Goal: Use online tool/utility: Utilize a website feature to perform a specific function

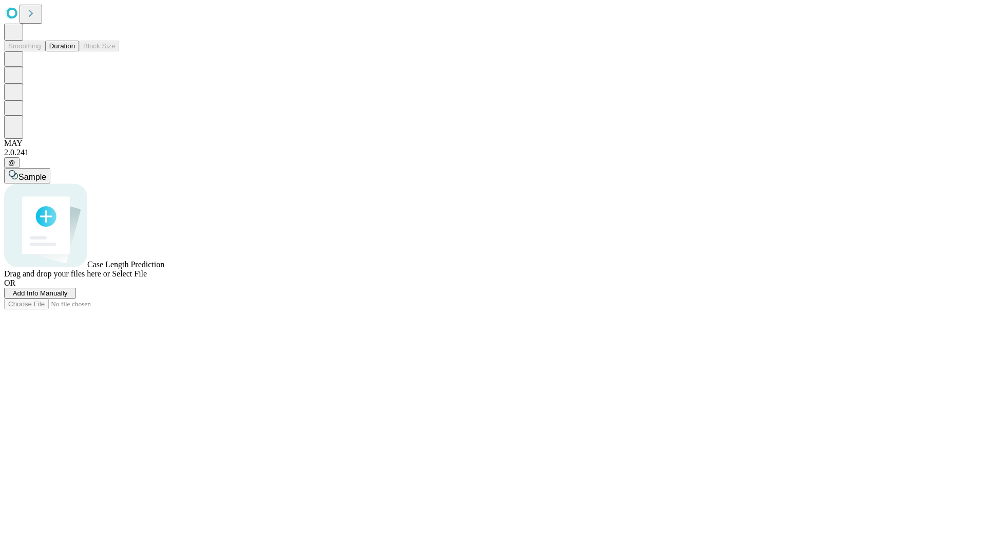
click at [147, 278] on span "Select File" at bounding box center [129, 273] width 35 height 9
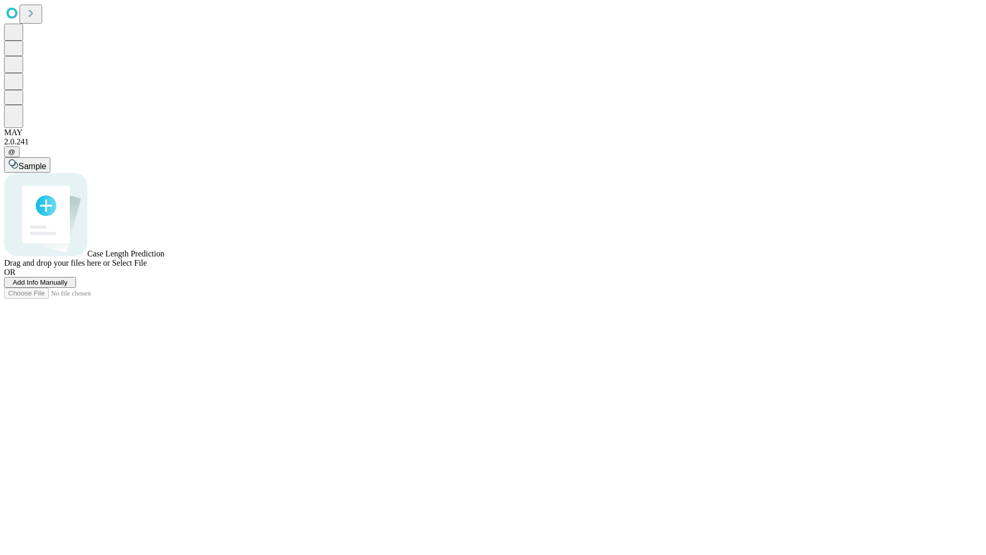
click at [147, 267] on span "Select File" at bounding box center [129, 262] width 35 height 9
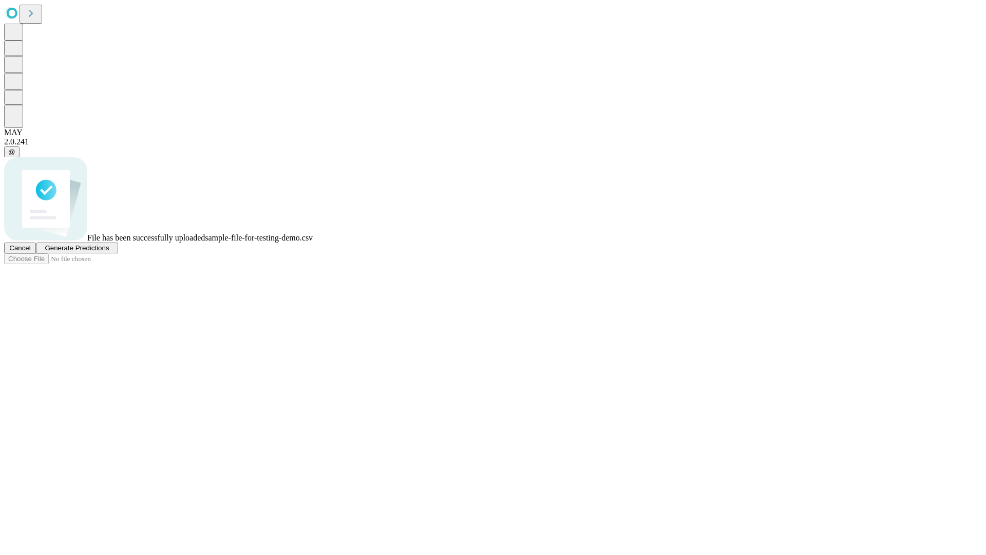
click at [109, 252] on span "Generate Predictions" at bounding box center [77, 248] width 64 height 8
